Goal: Transaction & Acquisition: Purchase product/service

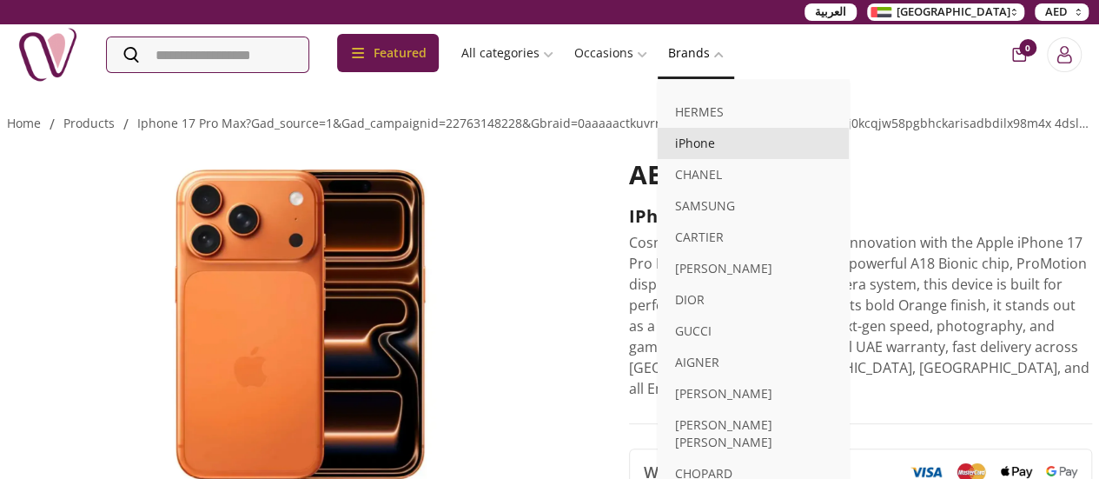
click at [783, 140] on link "iPhone" at bounding box center [752, 143] width 191 height 31
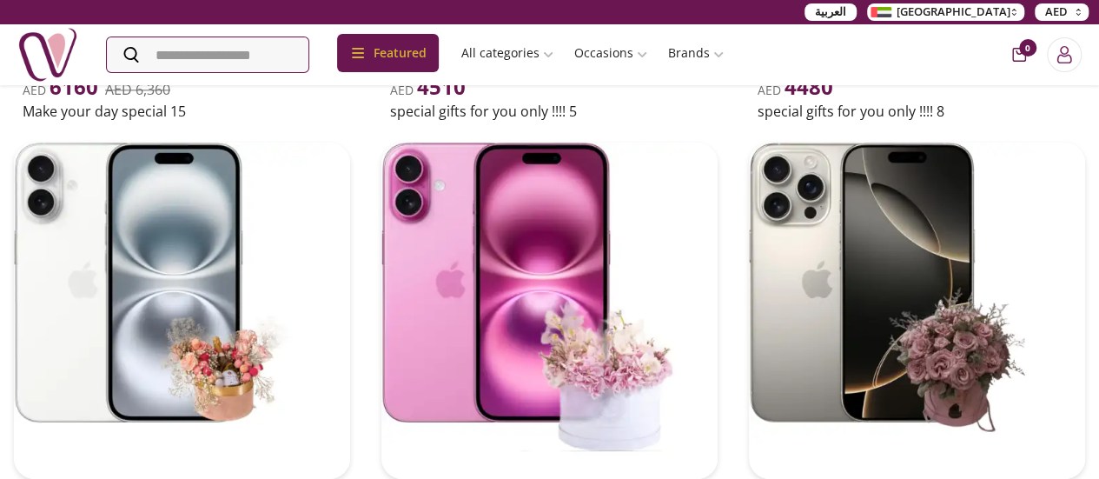
scroll to position [1021, 0]
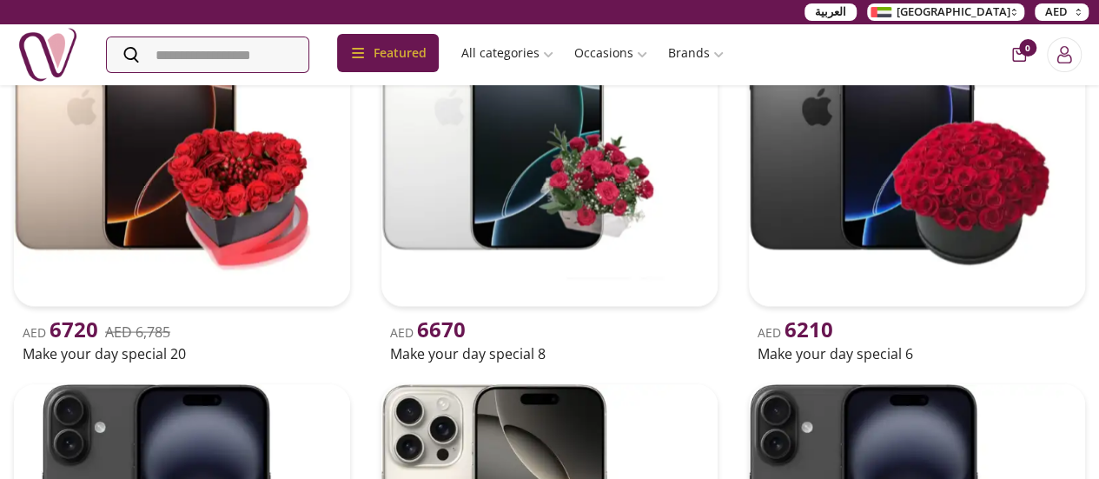
scroll to position [1608, 0]
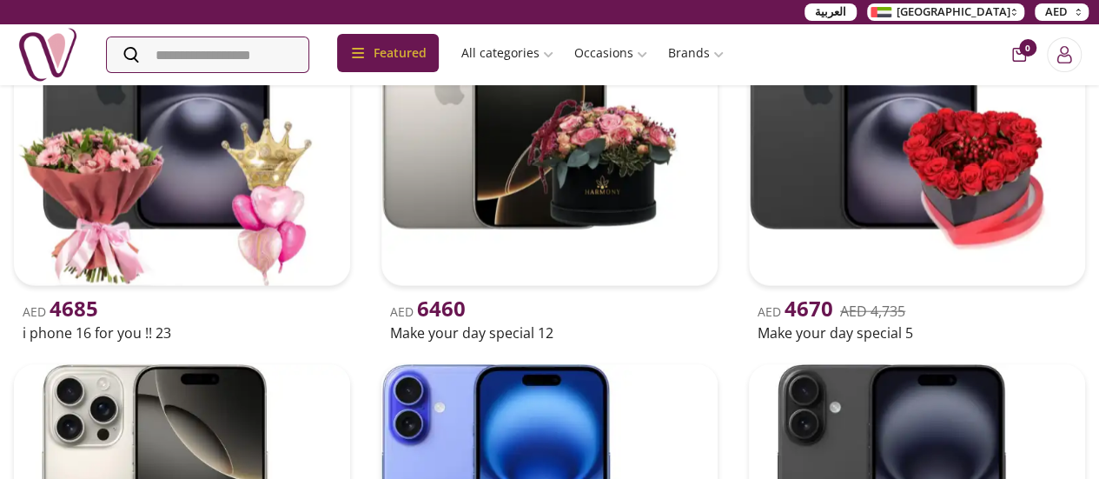
scroll to position [2045, 0]
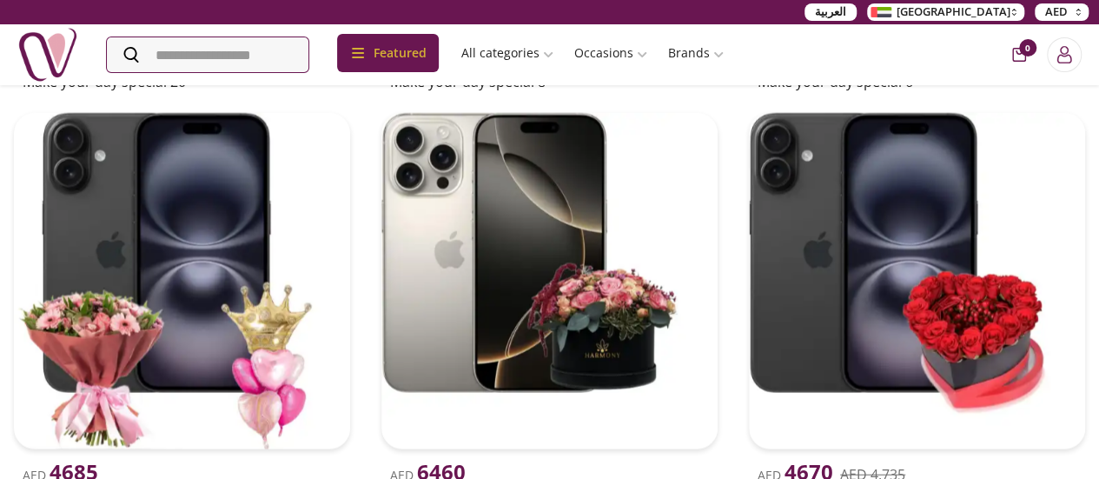
scroll to position [1883, 0]
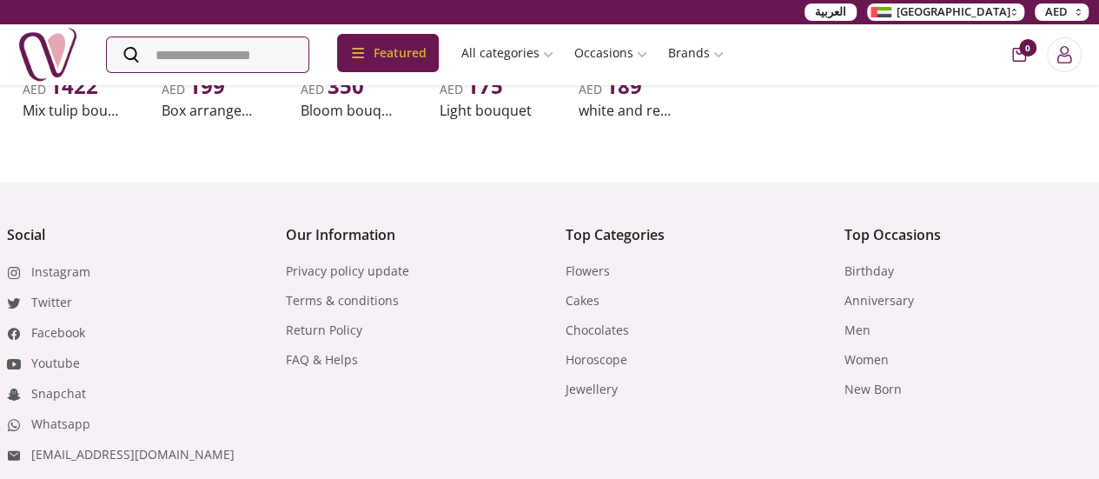
scroll to position [832, 0]
